Goal: Task Accomplishment & Management: Use online tool/utility

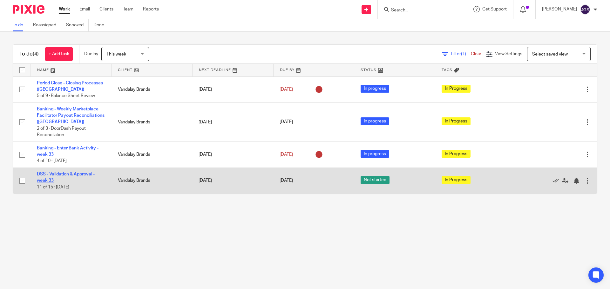
click at [61, 175] on link "DSS - Validation & Approval - week 33" at bounding box center [66, 177] width 58 height 11
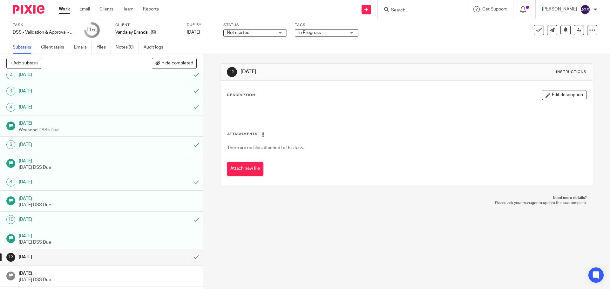
scroll to position [53, 0]
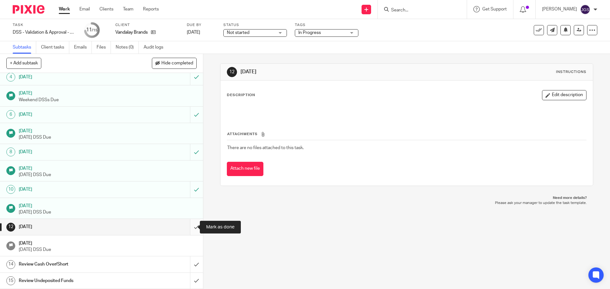
click at [188, 227] on input "submit" at bounding box center [101, 227] width 203 height 16
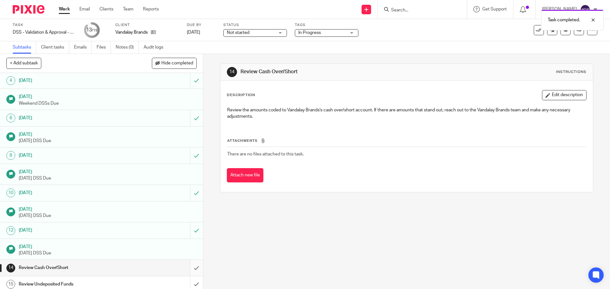
scroll to position [53, 0]
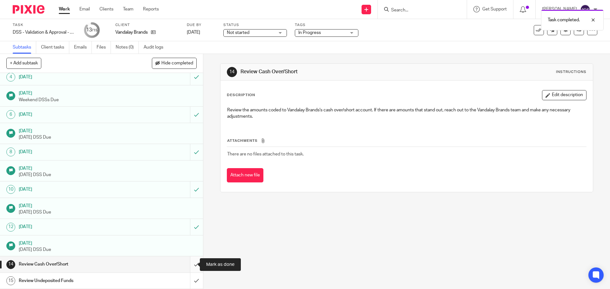
click at [188, 264] on input "submit" at bounding box center [101, 265] width 203 height 16
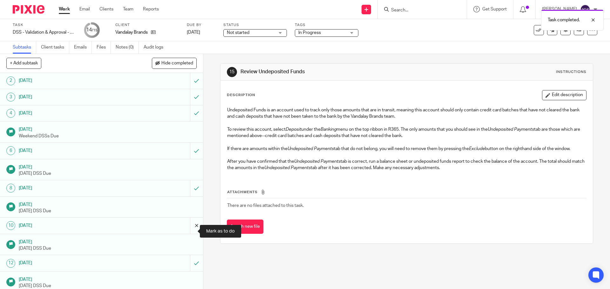
scroll to position [53, 0]
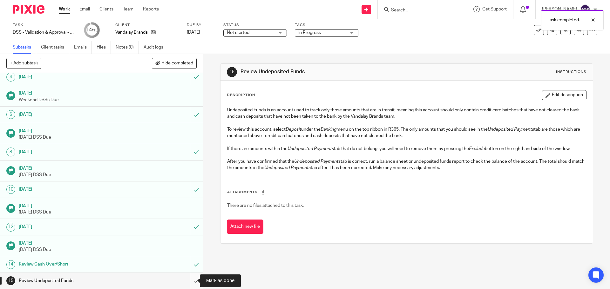
click at [187, 280] on input "submit" at bounding box center [101, 281] width 203 height 16
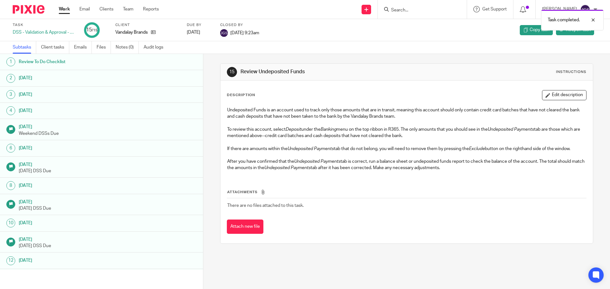
click at [65, 7] on link "Work" at bounding box center [64, 9] width 11 height 6
